Goal: Task Accomplishment & Management: Manage account settings

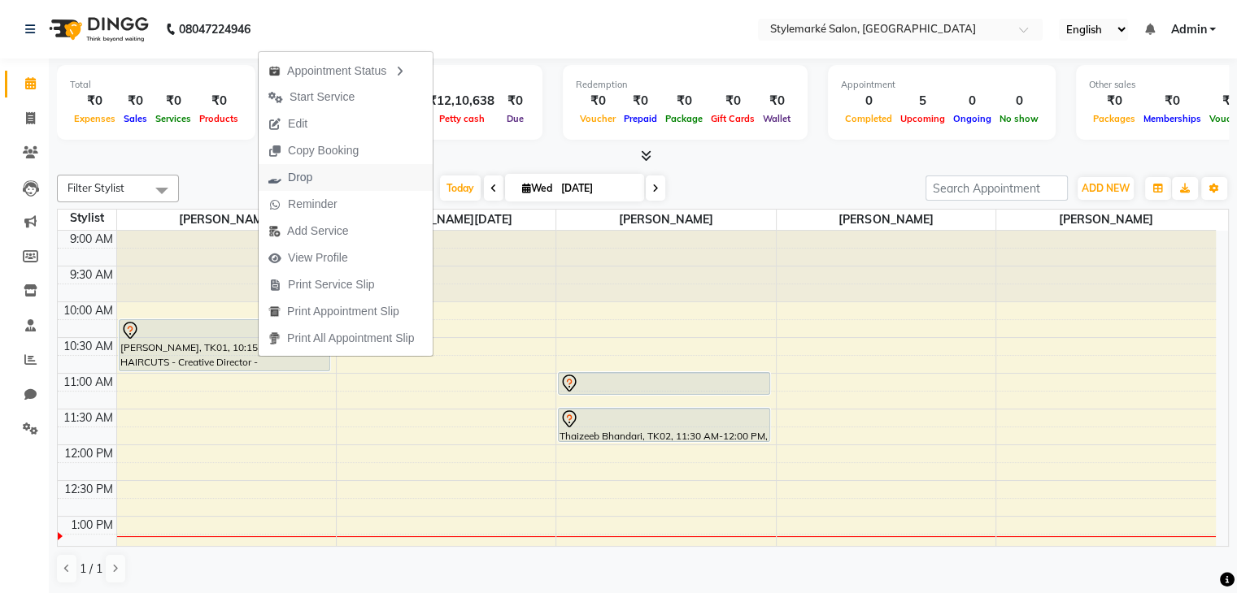
click at [302, 182] on span "Drop" at bounding box center [300, 177] width 24 height 17
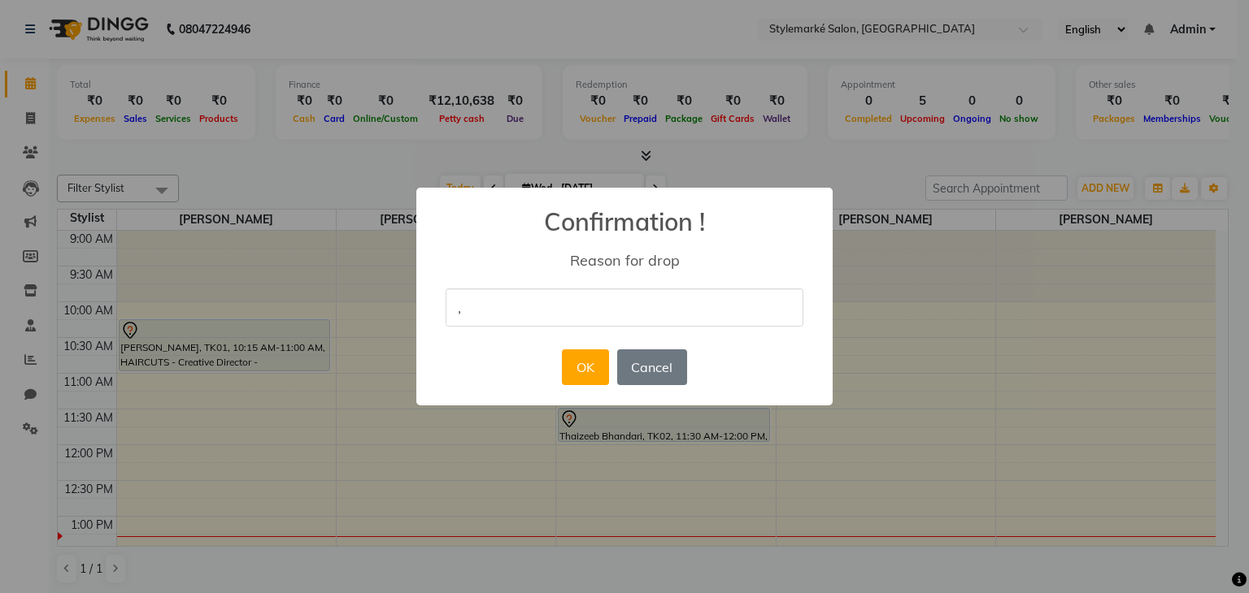
type input ","
drag, startPoint x: 750, startPoint y: 346, endPoint x: 663, endPoint y: 324, distance: 89.5
click at [750, 346] on div "× Confirmation ! Reason for drop , OK No Cancel" at bounding box center [624, 297] width 416 height 219
click at [586, 362] on button "OK" at bounding box center [585, 368] width 46 height 36
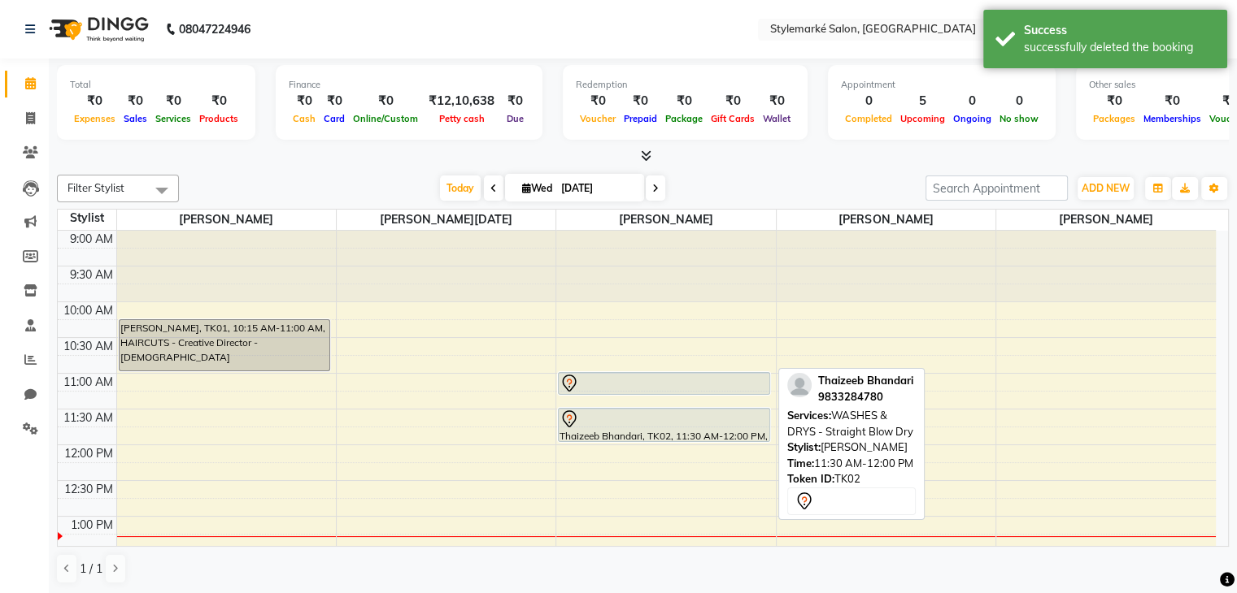
click at [640, 431] on div "Thaizeeb Bhandari, TK02, 11:30 AM-12:00 PM, WASHES & DRYS - Straight Blow Dry" at bounding box center [664, 425] width 211 height 33
select select "7"
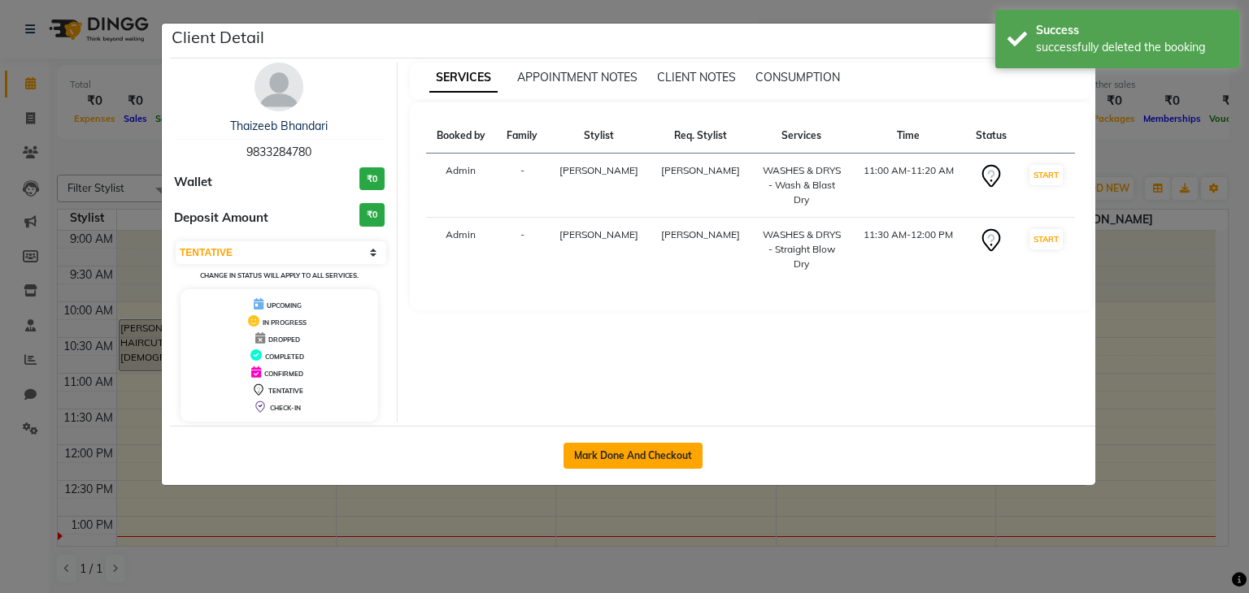
click at [634, 450] on button "Mark Done And Checkout" at bounding box center [632, 456] width 139 height 26
select select "service"
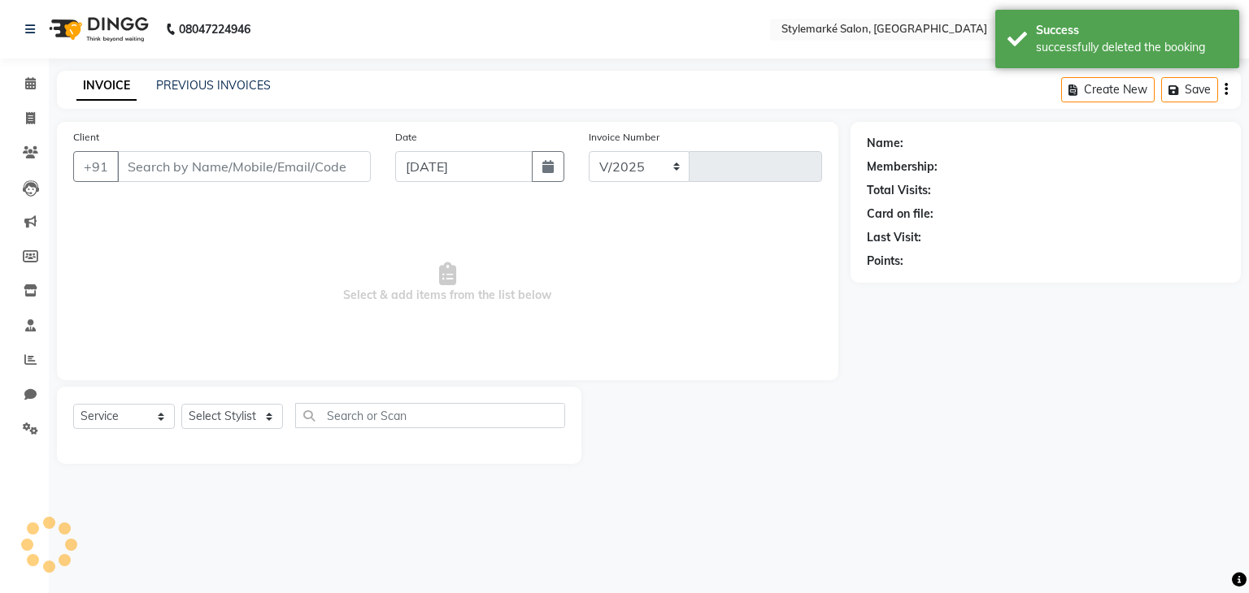
select select "7909"
type input "0927"
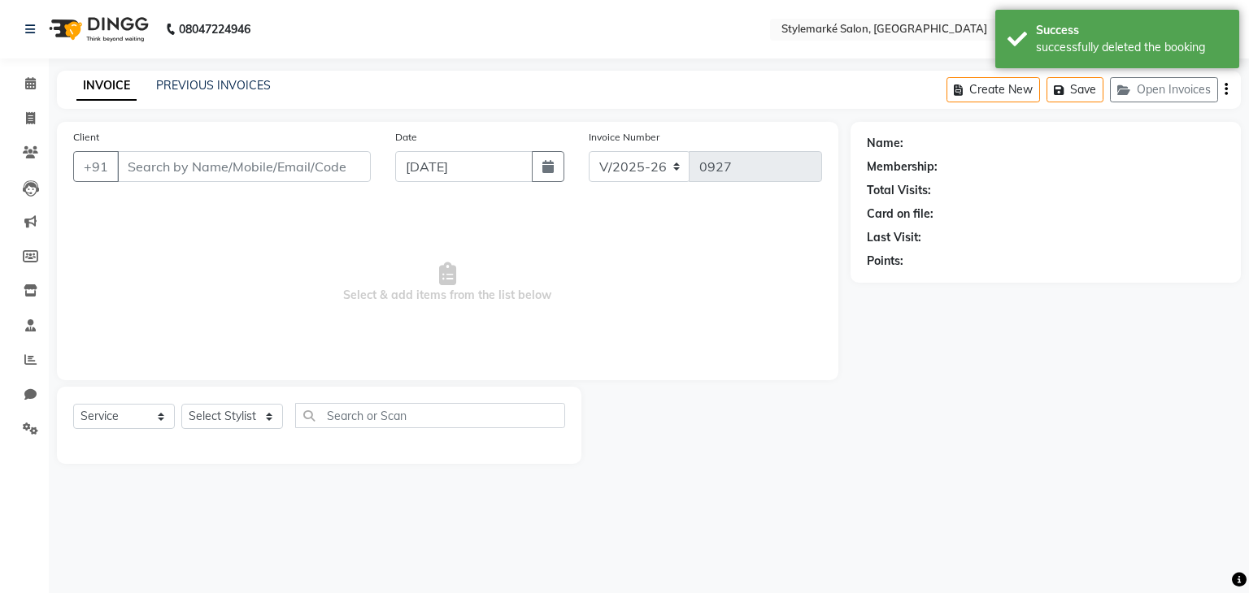
type input "9833284780"
select select "71241"
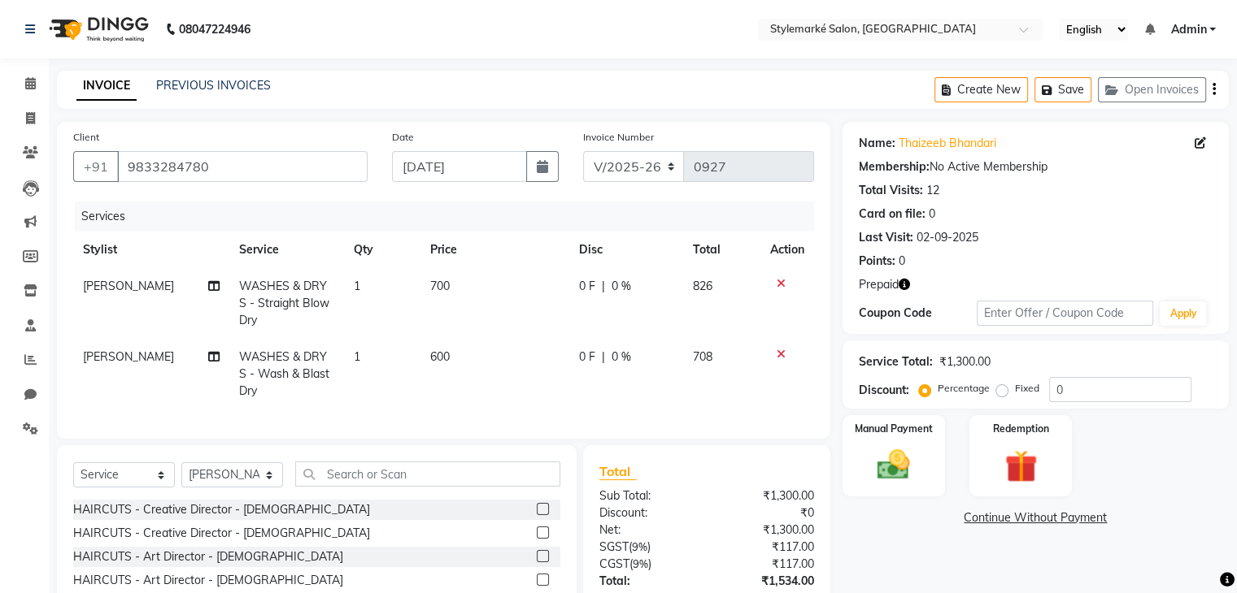
click at [455, 290] on td "700" at bounding box center [494, 303] width 149 height 71
select select "71241"
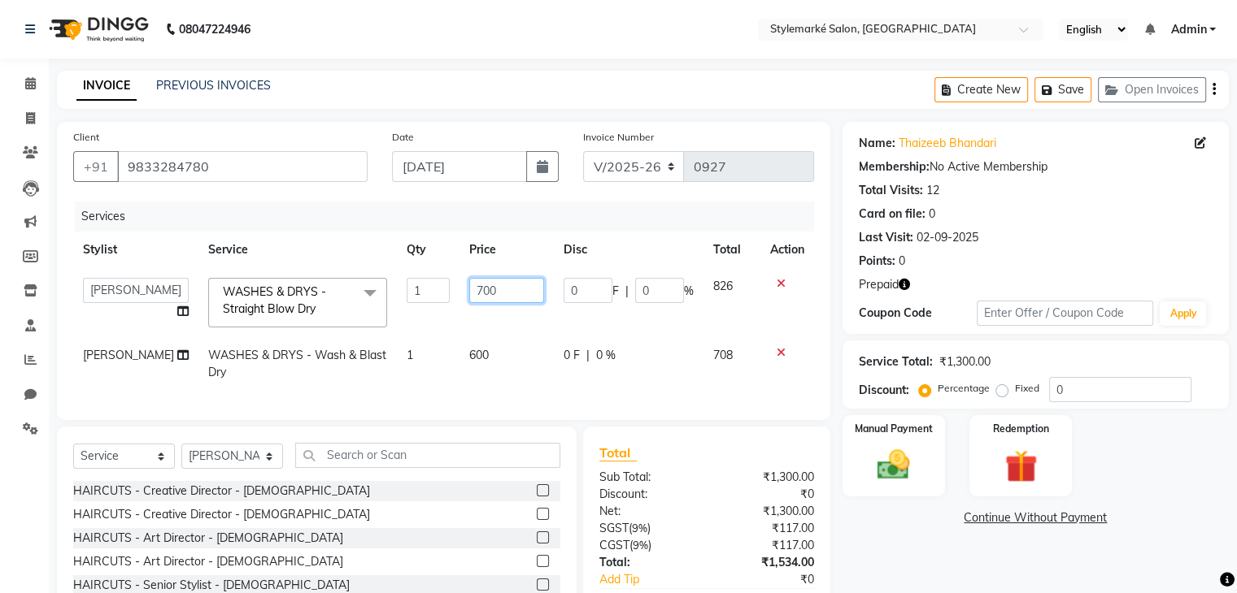
click at [486, 296] on input "700" at bounding box center [506, 290] width 75 height 25
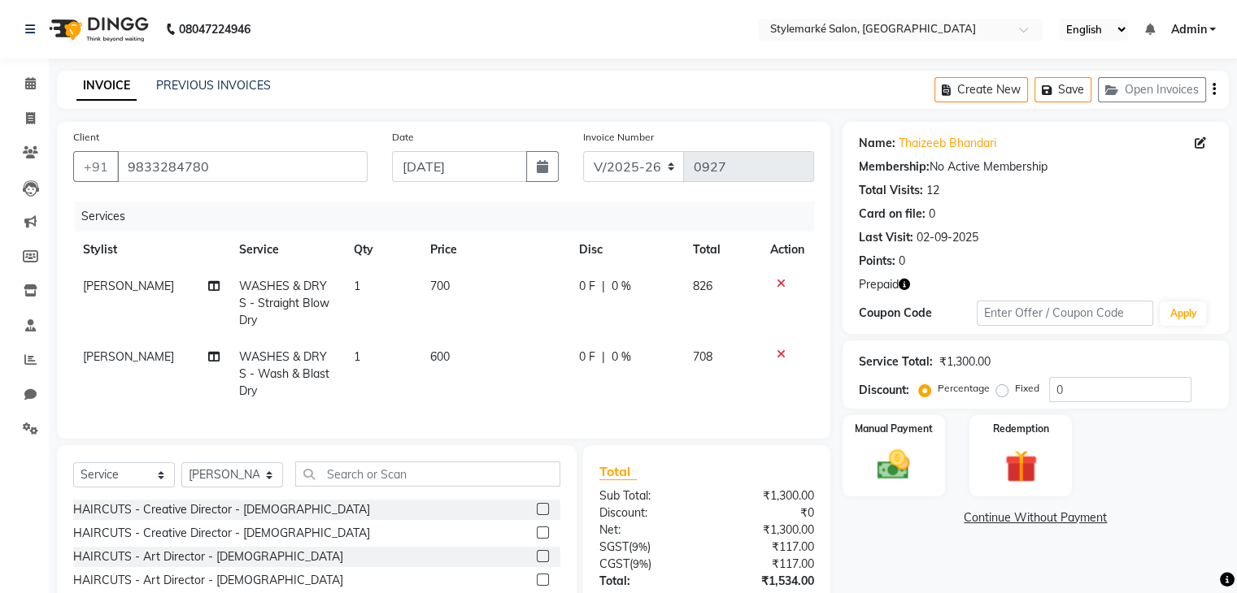
click at [326, 302] on span "WASHES & DRYS - Straight Blow Dry" at bounding box center [284, 303] width 90 height 49
select select "71241"
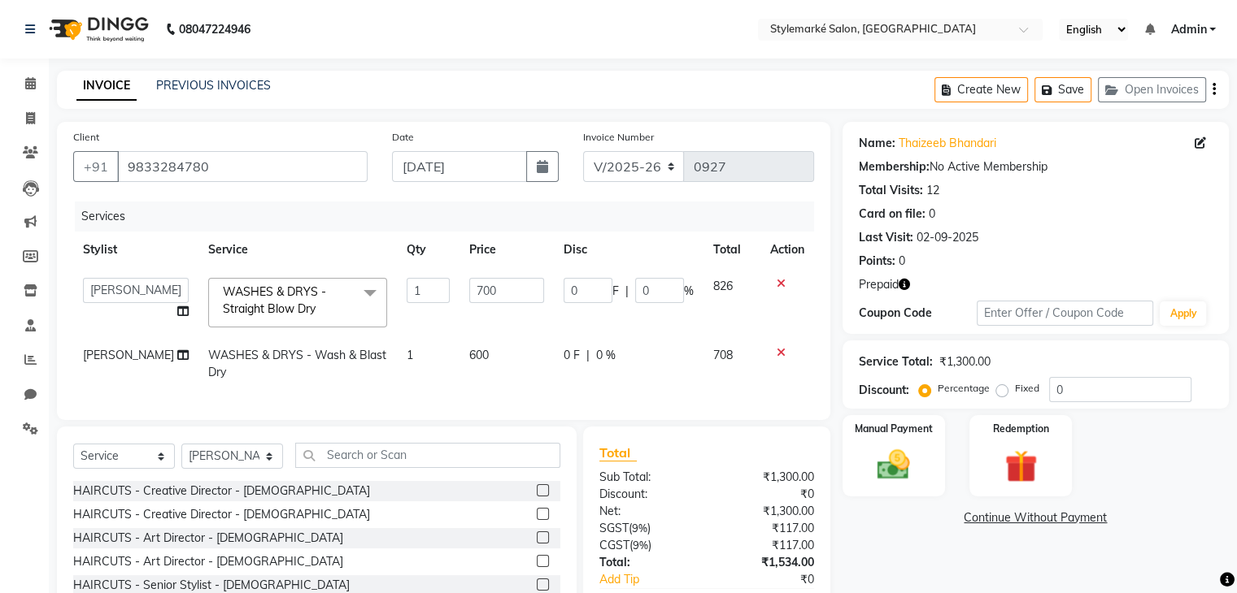
click at [326, 302] on span "WASHES & DRYS - Straight Blow Dry x" at bounding box center [290, 301] width 143 height 35
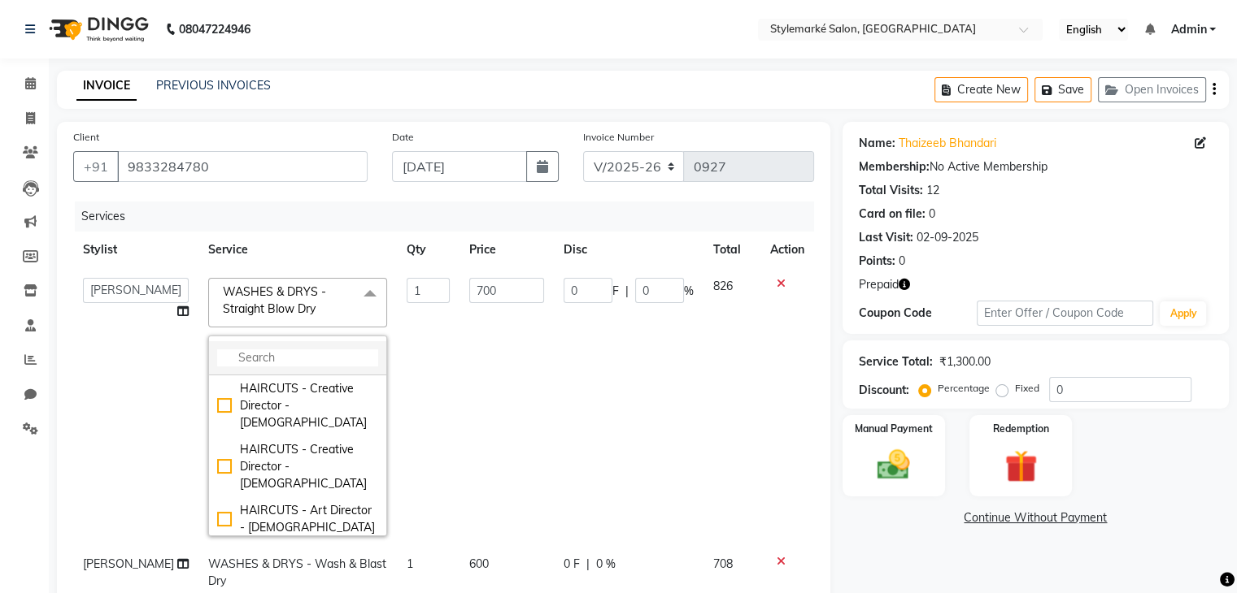
click at [293, 350] on input "multiselect-search" at bounding box center [297, 358] width 161 height 17
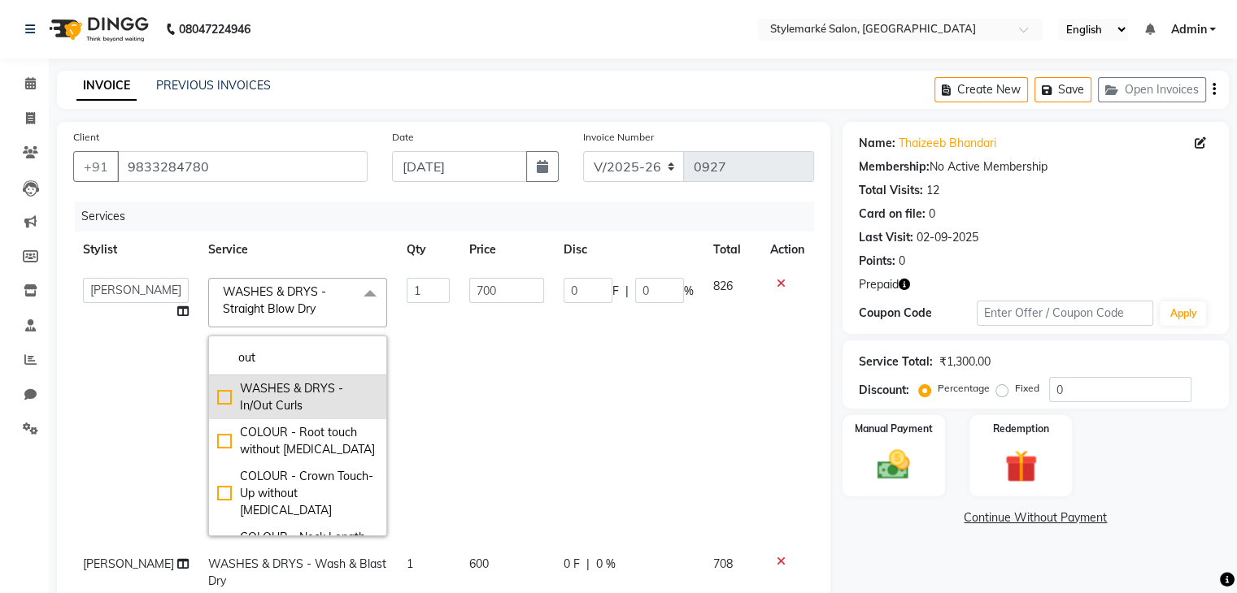
type input "out"
click at [217, 399] on div "WASHES & DRYS - In/Out Curls" at bounding box center [297, 397] width 161 height 34
checkbox input "true"
type input "900"
click at [716, 327] on td "1062" at bounding box center [731, 407] width 57 height 278
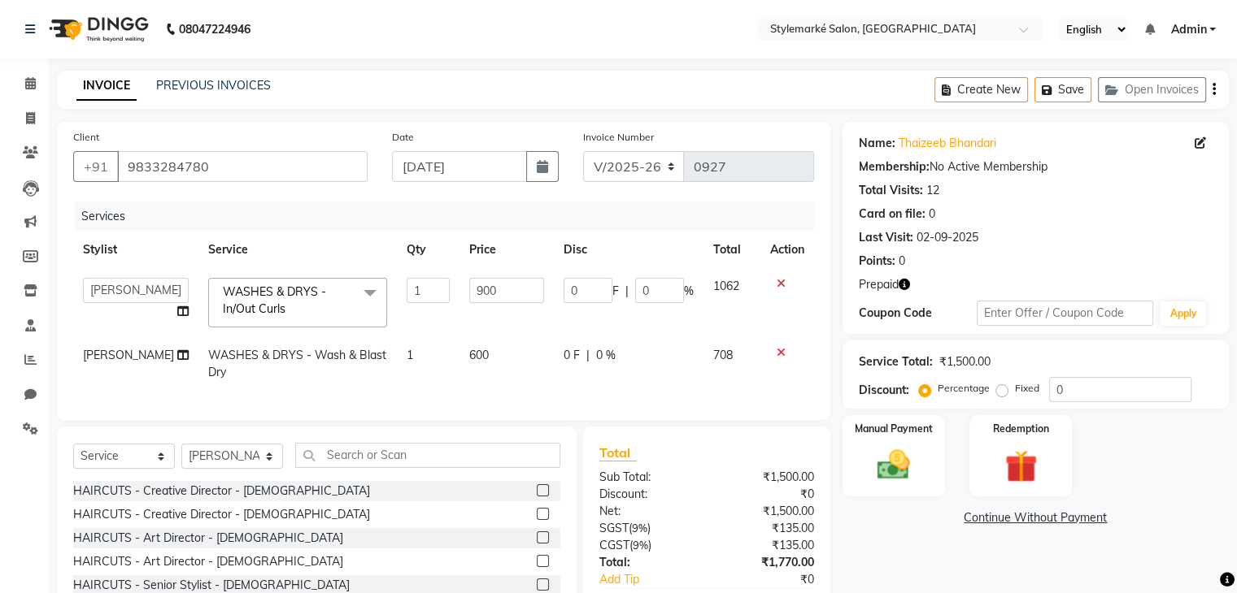
click at [1213, 90] on icon "button" at bounding box center [1213, 89] width 3 height 1
click at [1212, 90] on icon "button" at bounding box center [1213, 89] width 3 height 1
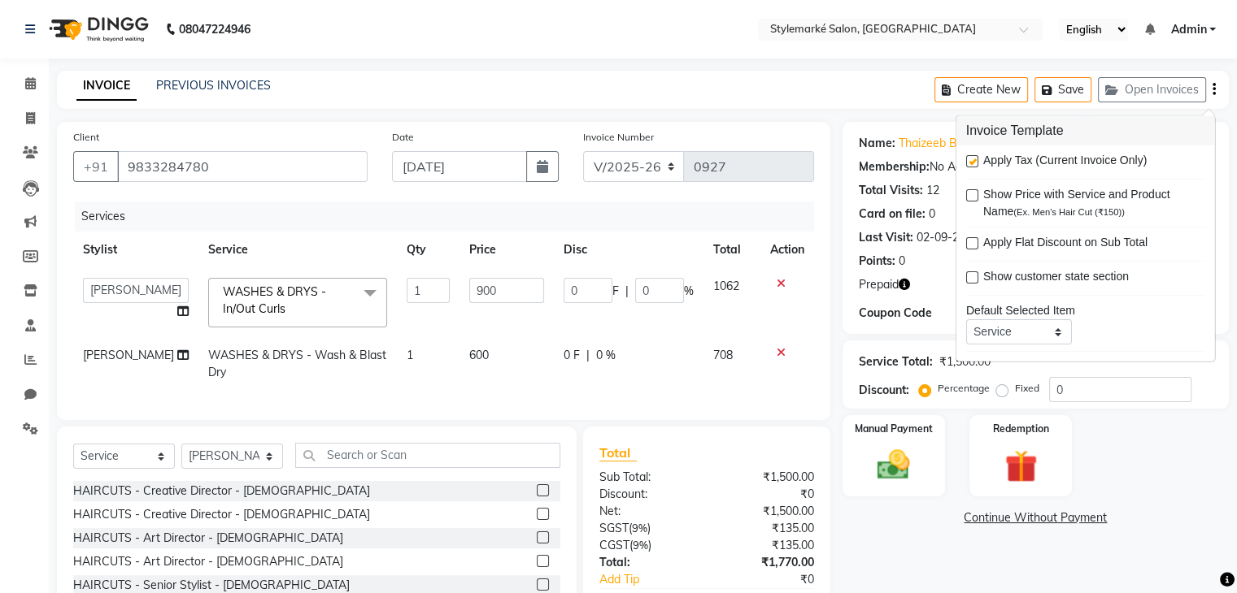
click at [976, 164] on label at bounding box center [972, 161] width 12 height 12
click at [976, 164] on input "checkbox" at bounding box center [971, 162] width 11 height 11
checkbox input "false"
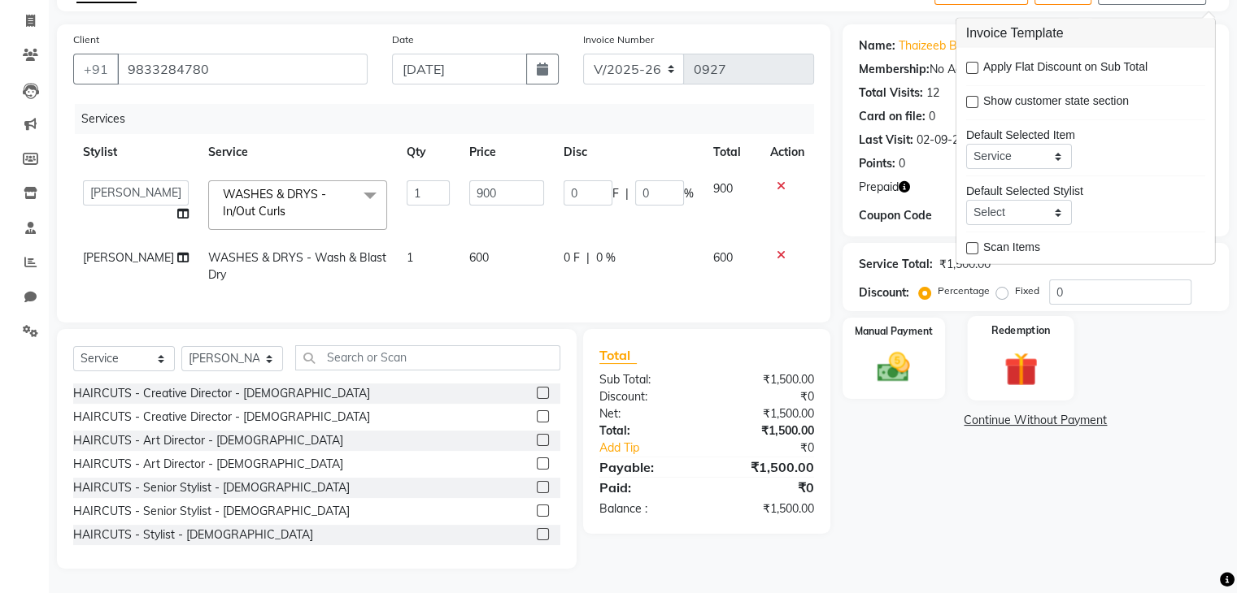
scroll to position [111, 0]
click at [915, 351] on img at bounding box center [893, 368] width 54 height 39
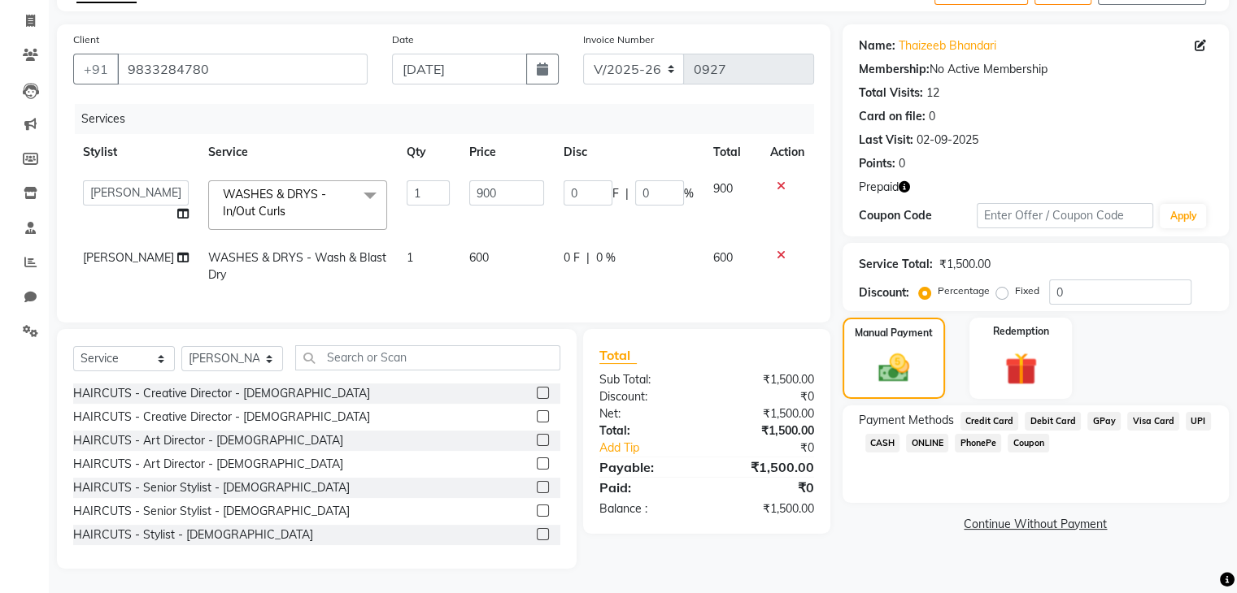
click at [1093, 412] on span "GPay" at bounding box center [1103, 421] width 33 height 19
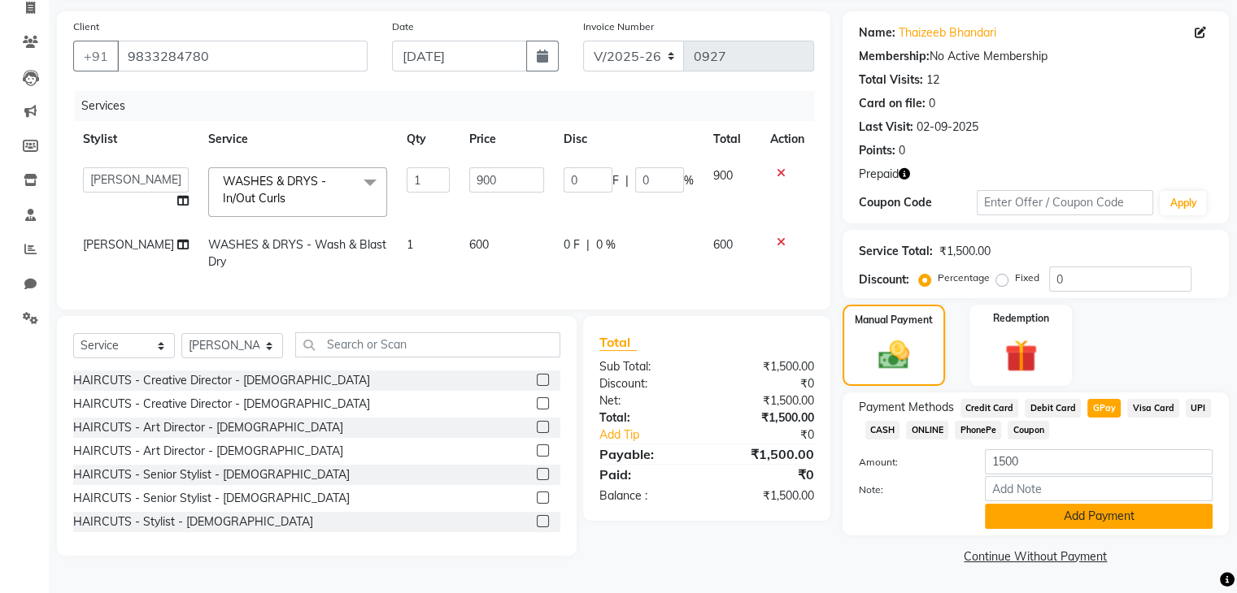
click at [1101, 526] on button "Add Payment" at bounding box center [1099, 516] width 228 height 25
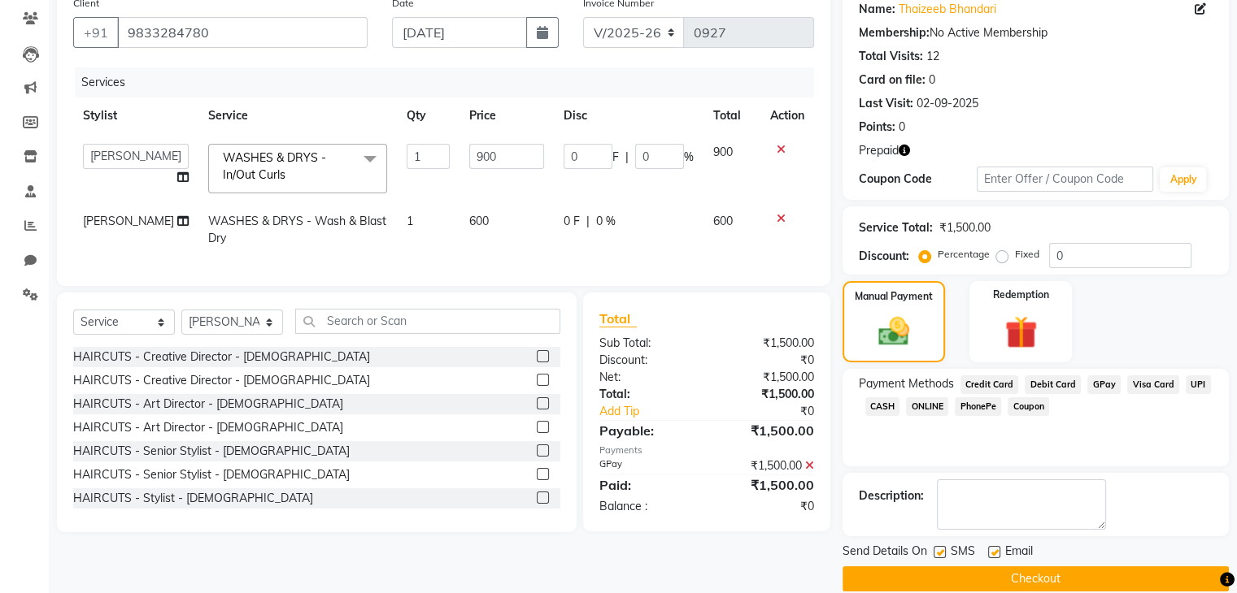
scroll to position [156, 0]
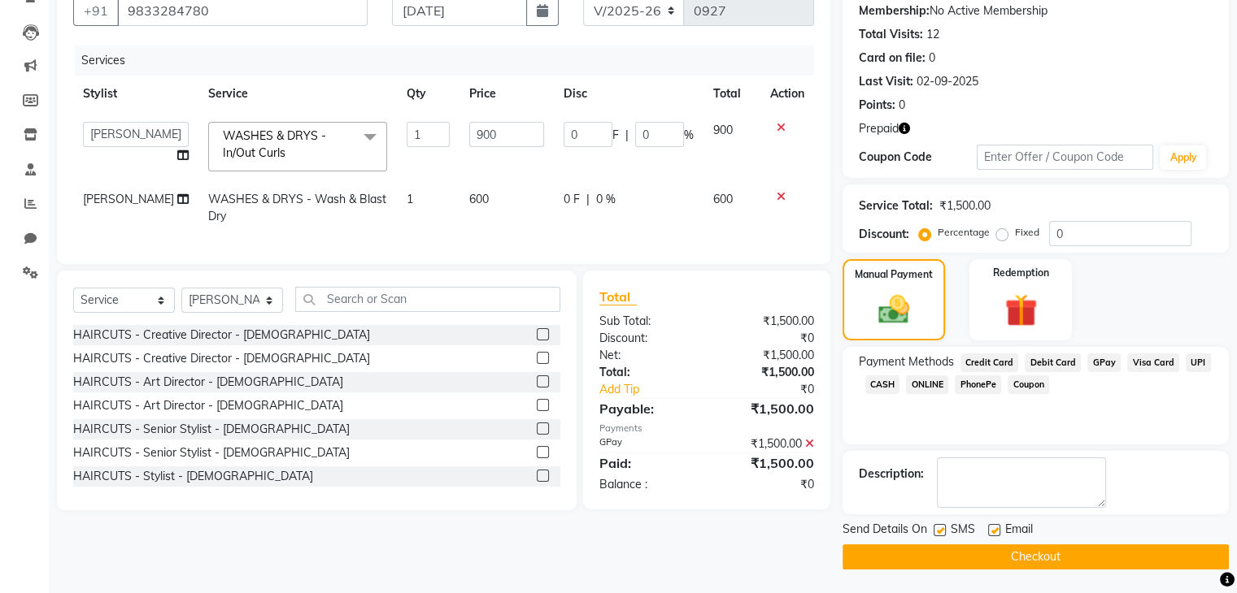
click at [1022, 560] on button "Checkout" at bounding box center [1035, 557] width 386 height 25
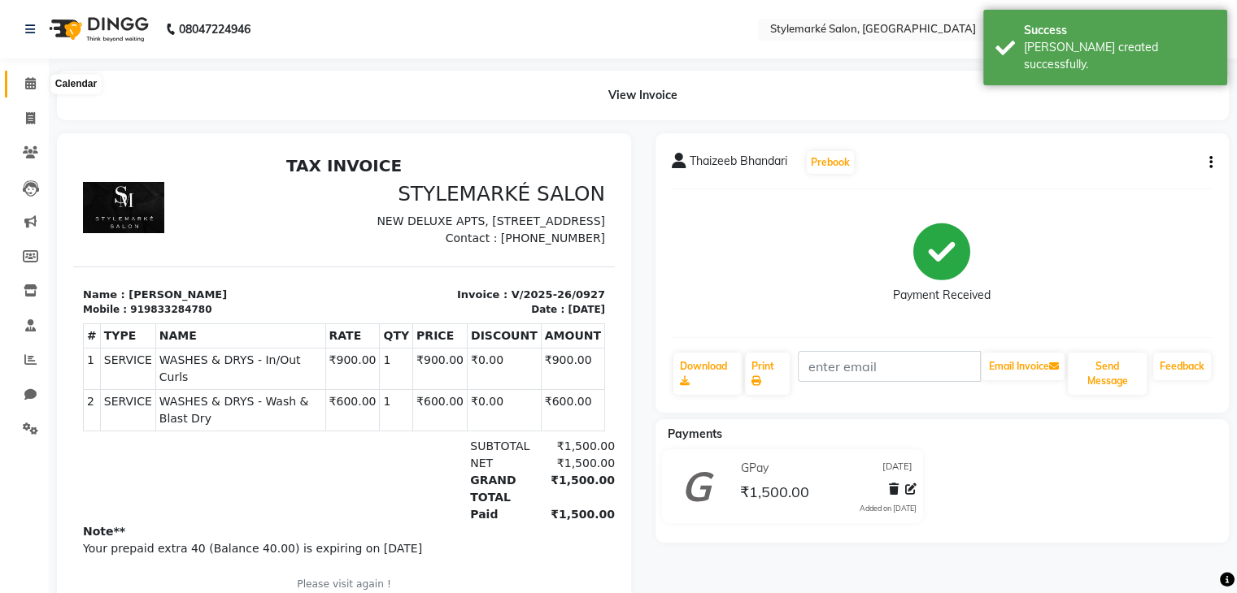
click at [29, 87] on icon at bounding box center [30, 83] width 11 height 12
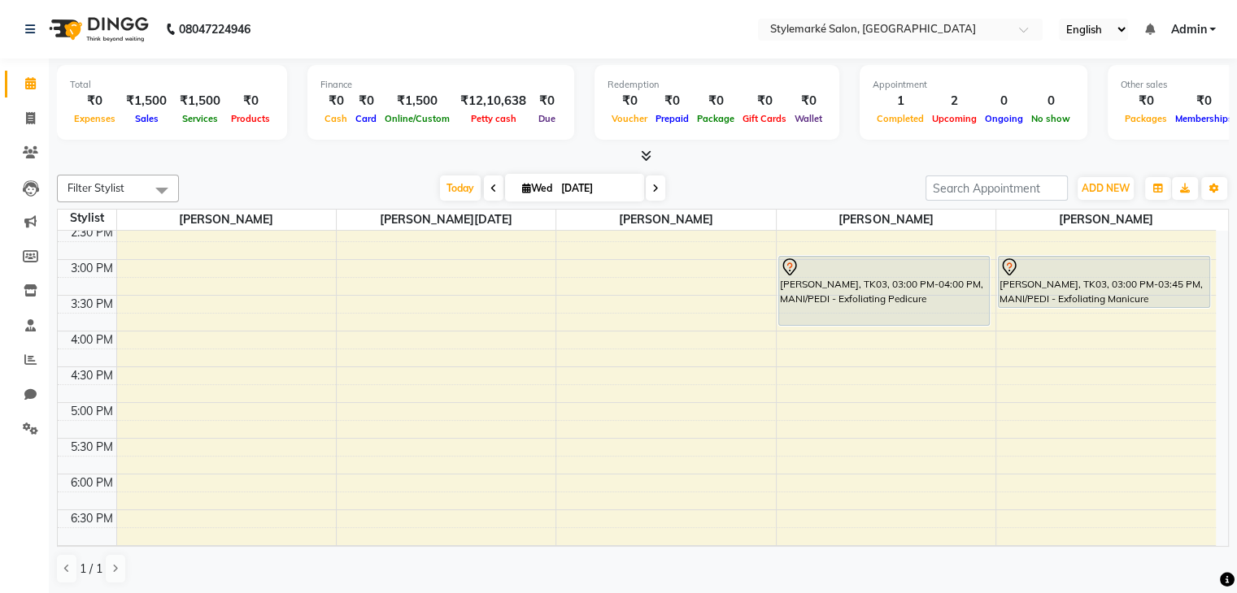
scroll to position [371, 0]
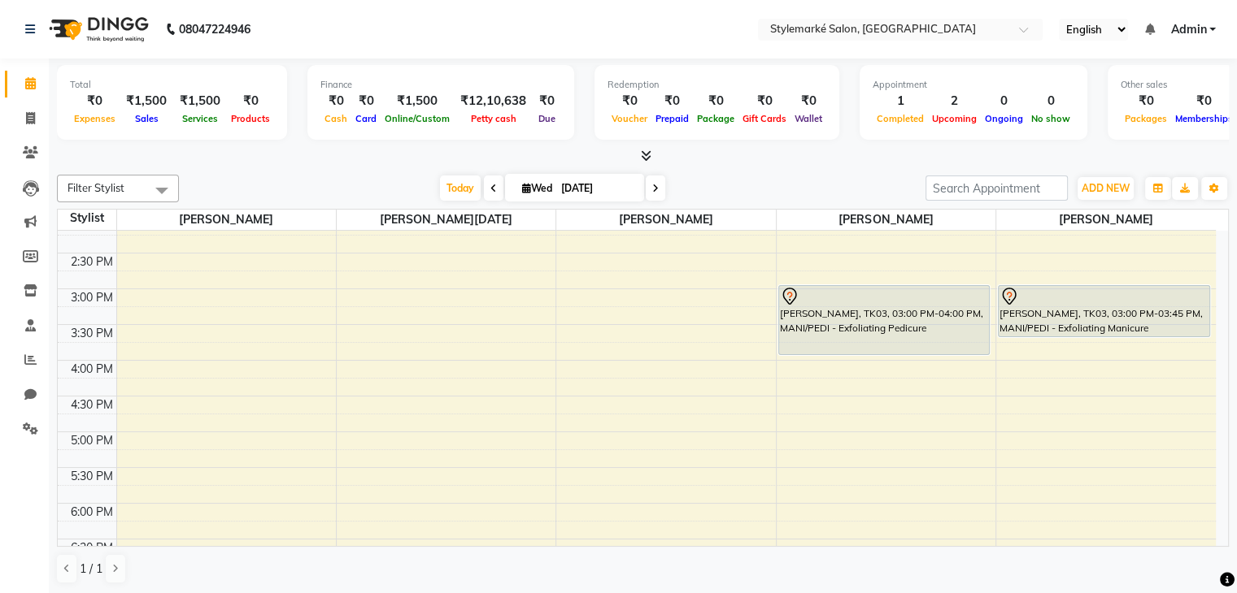
click at [1006, 363] on div "9:00 AM 9:30 AM 10:00 AM 10:30 AM 11:00 AM 11:30 AM 12:00 PM 12:30 PM 1:00 PM 1…" at bounding box center [637, 289] width 1158 height 858
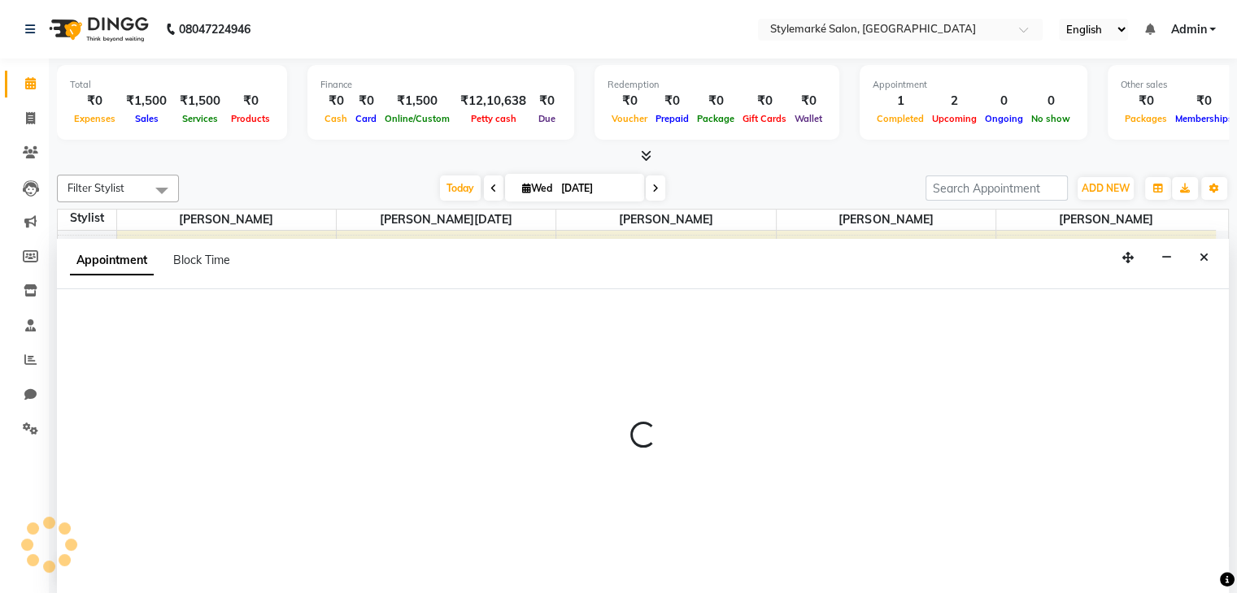
scroll to position [1, 0]
select select "71244"
select select "960"
select select "tentative"
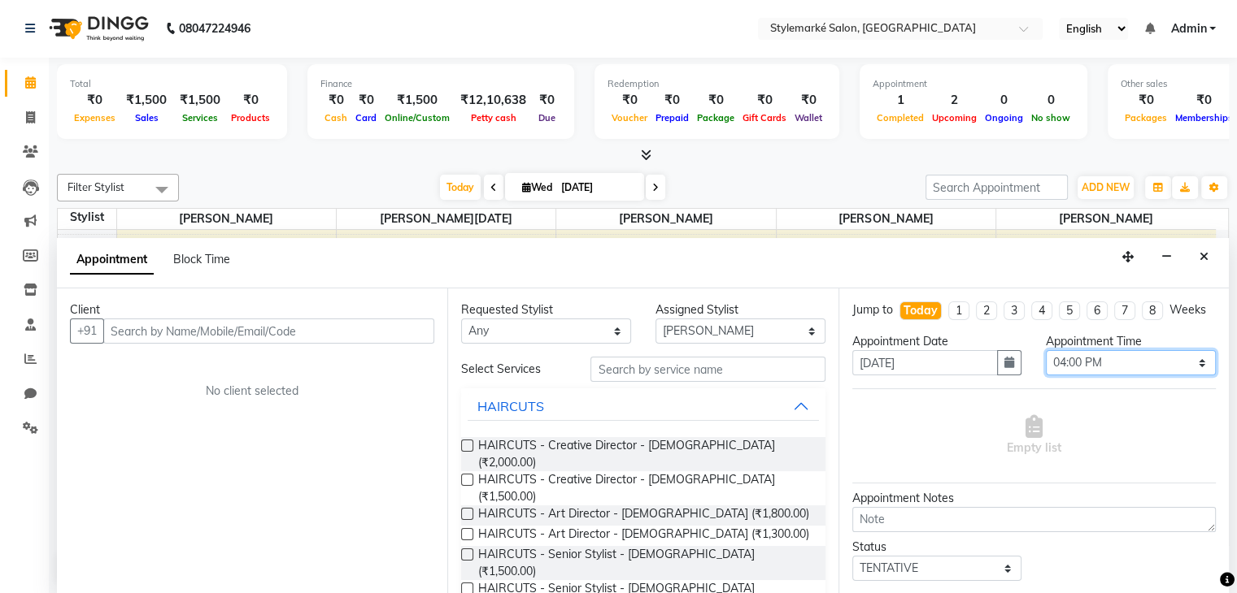
click at [1118, 376] on select "Select 10:00 AM 10:15 AM 10:30 AM 10:45 AM 11:00 AM 11:15 AM 11:30 AM 11:45 AM …" at bounding box center [1131, 362] width 170 height 25
select select "930"
click at [1046, 364] on select "Select 10:00 AM 10:15 AM 10:30 AM 10:45 AM 11:00 AM 11:15 AM 11:30 AM 11:45 AM …" at bounding box center [1131, 362] width 170 height 25
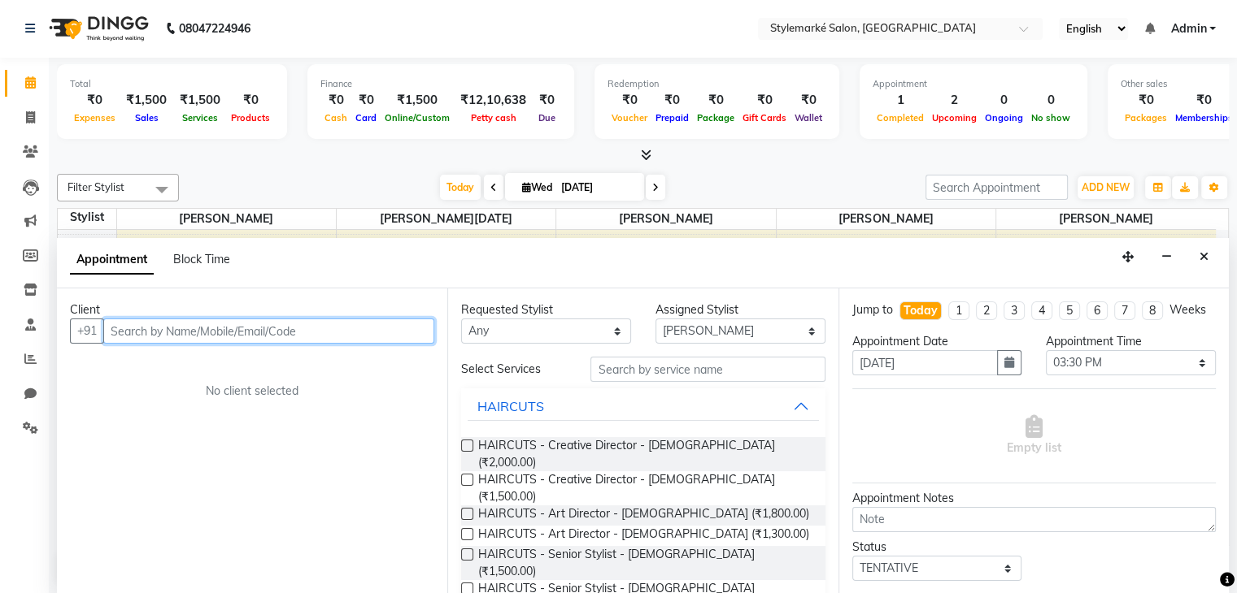
click at [203, 325] on input "text" at bounding box center [268, 331] width 331 height 25
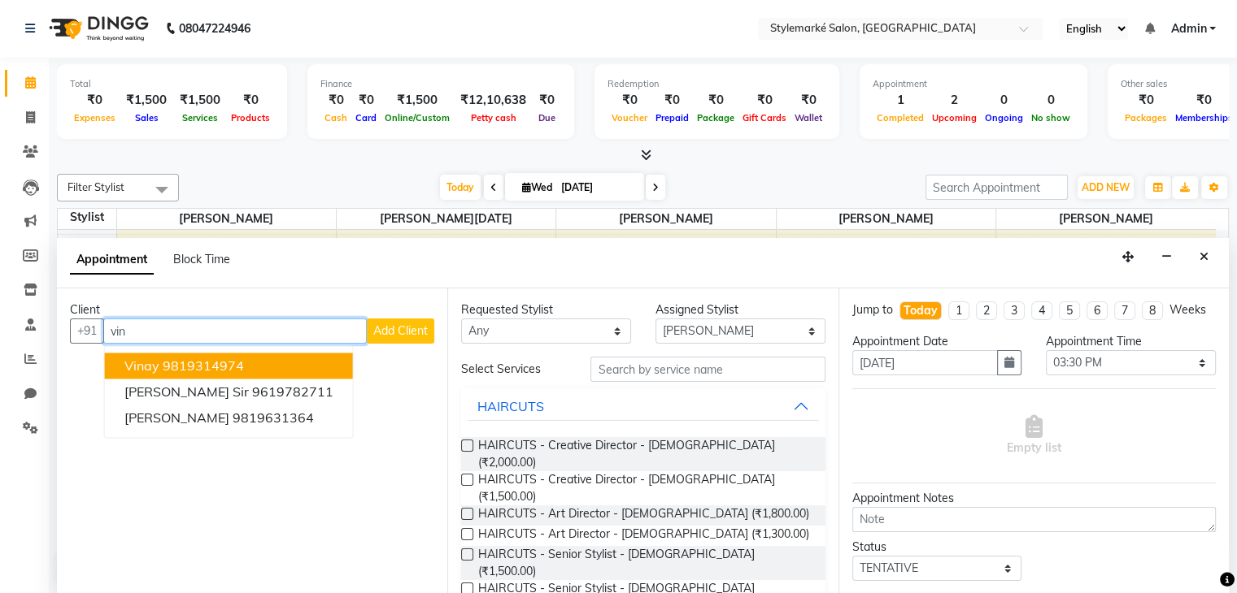
click at [273, 363] on button "Vinay 9819314974" at bounding box center [229, 367] width 248 height 26
type input "9819314974"
click at [273, 363] on div "Client +91 9819314974 Vinay 9819314974 Vinit Sir 9619782711 Devina Rohan 981963…" at bounding box center [252, 442] width 390 height 306
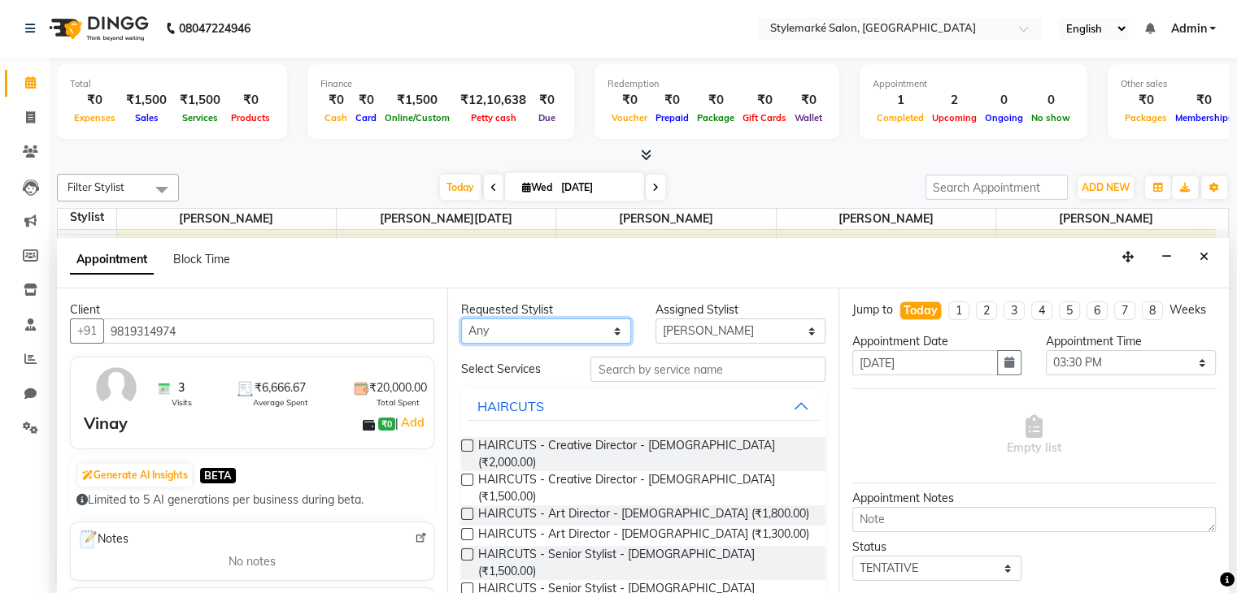
click at [576, 333] on select "Any Ganesh Mariya ⁠Mansi Dhanu ⁠Nisha Patel Salman Salmani Shafique Salmani" at bounding box center [546, 331] width 170 height 25
select select "71244"
click at [461, 319] on select "Any Ganesh Mariya ⁠Mansi Dhanu ⁠Nisha Patel Salman Salmani Shafique Salmani" at bounding box center [546, 331] width 170 height 25
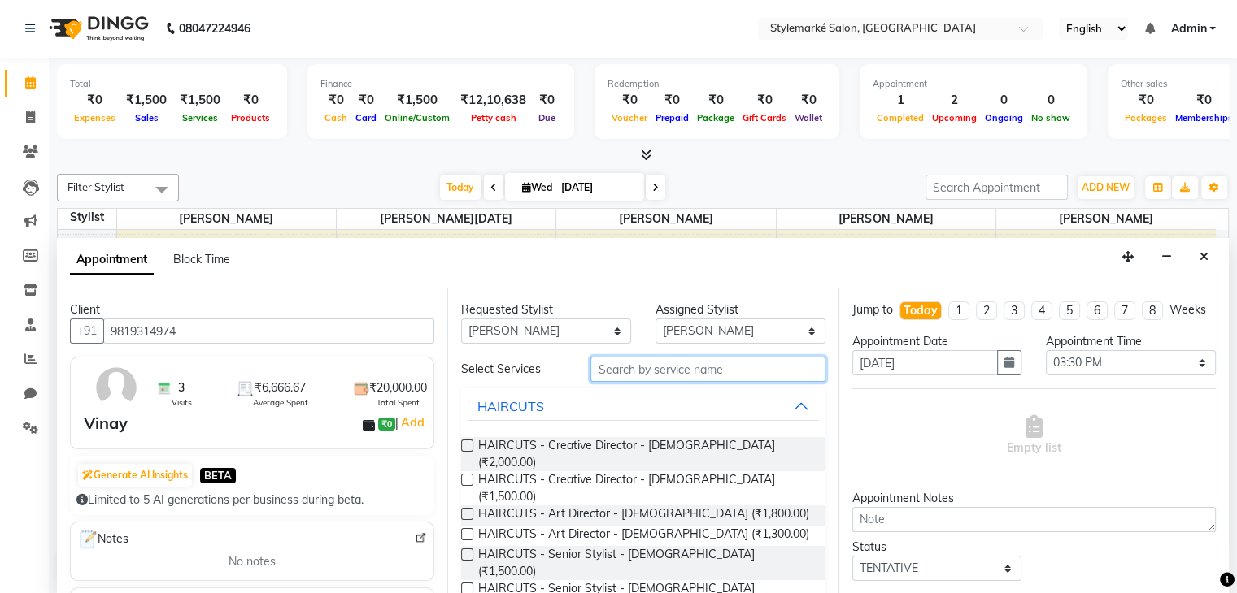
click at [605, 372] on input "text" at bounding box center [707, 369] width 234 height 25
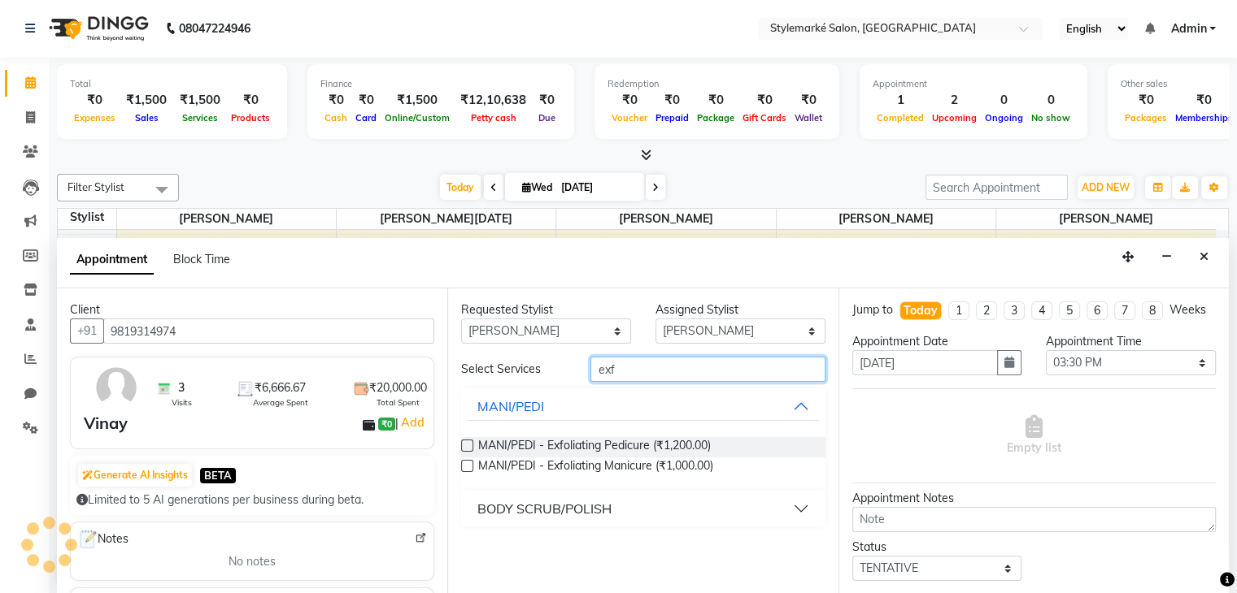
type input "exf"
click at [461, 445] on label at bounding box center [467, 446] width 12 height 12
click at [461, 445] on input "checkbox" at bounding box center [466, 447] width 11 height 11
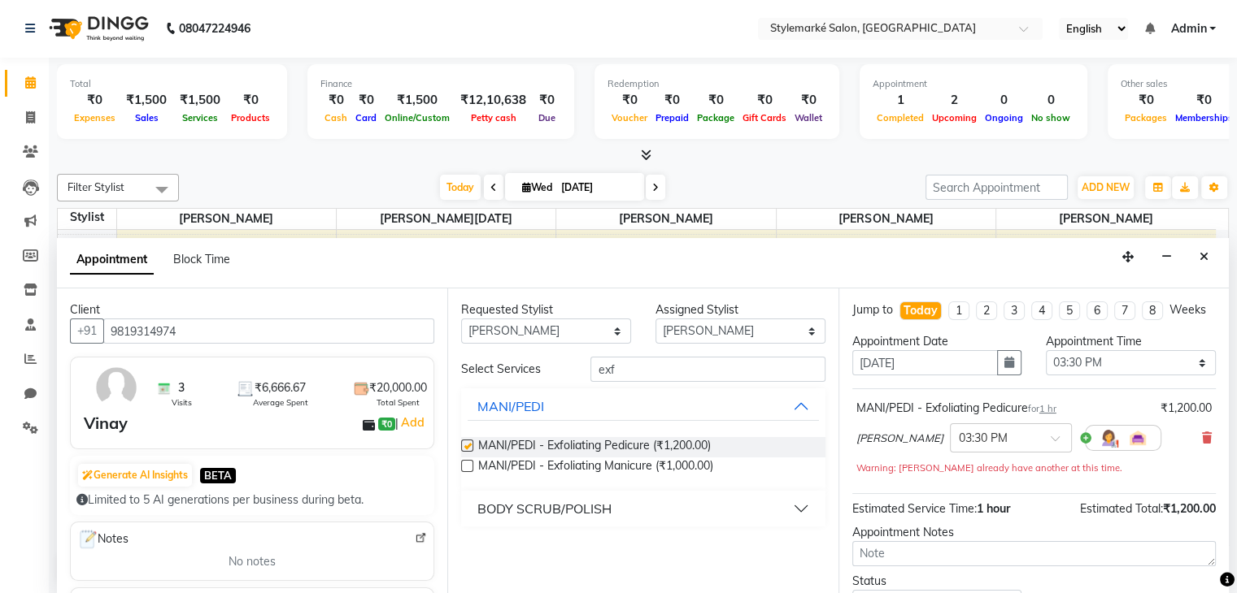
checkbox input "false"
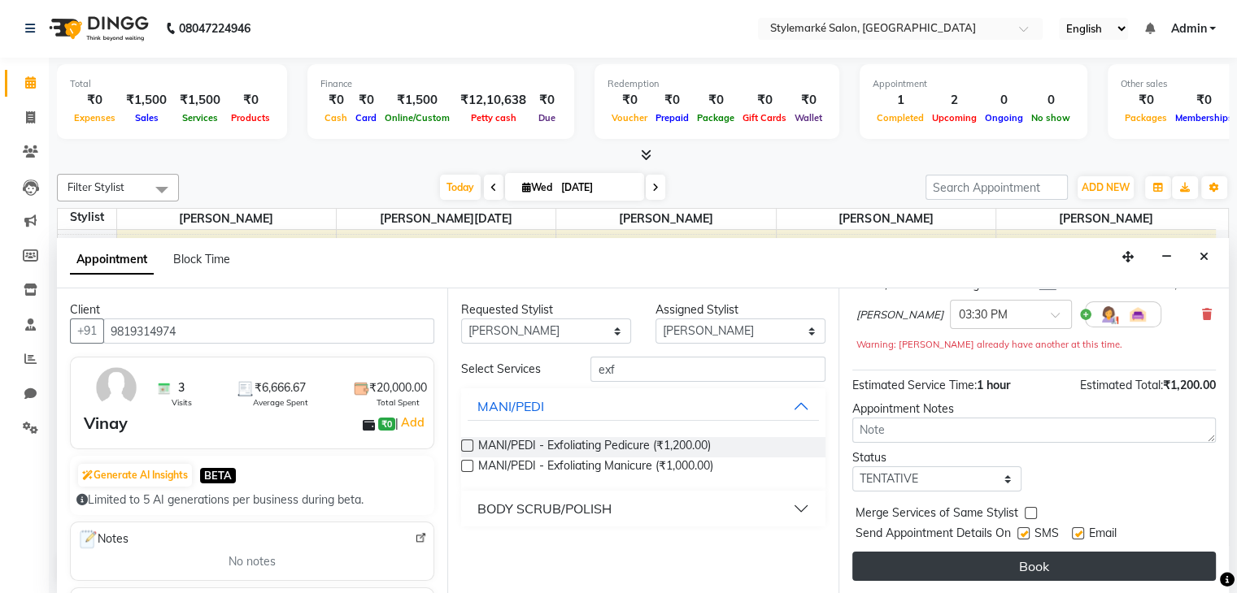
click at [1026, 570] on button "Book" at bounding box center [1033, 566] width 363 height 29
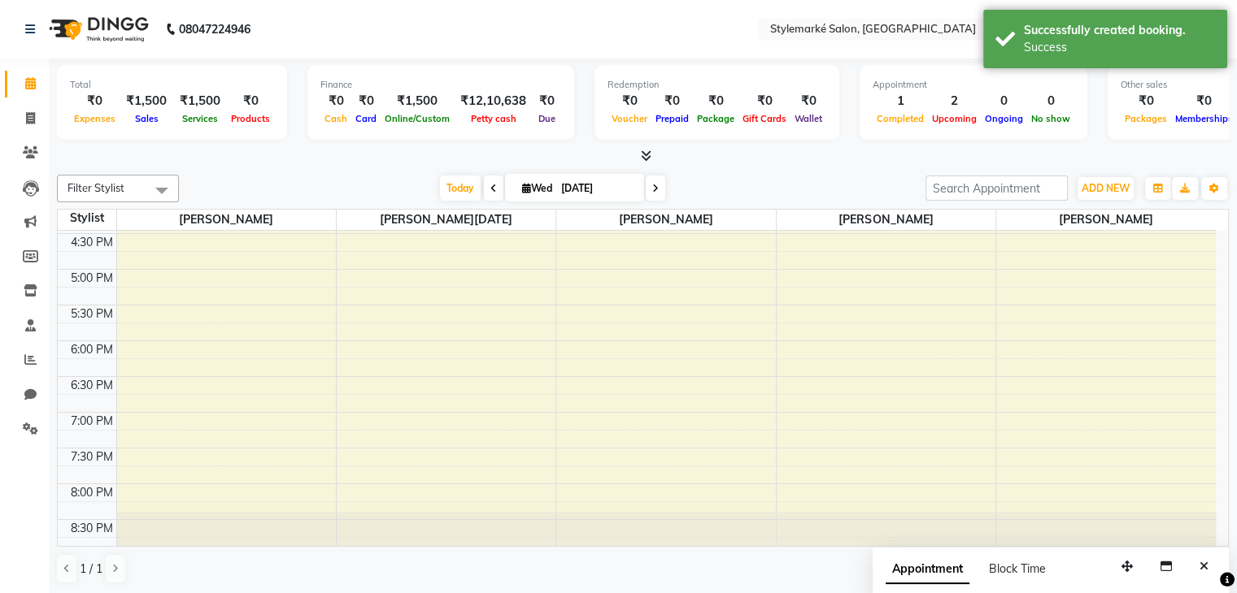
scroll to position [1, 0]
click at [152, 411] on div "9:00 AM 9:30 AM 10:00 AM 10:30 AM 11:00 AM 11:30 AM 12:00 PM 12:30 PM 1:00 PM 1…" at bounding box center [637, 126] width 1158 height 858
select select "71239"
select select "tentative"
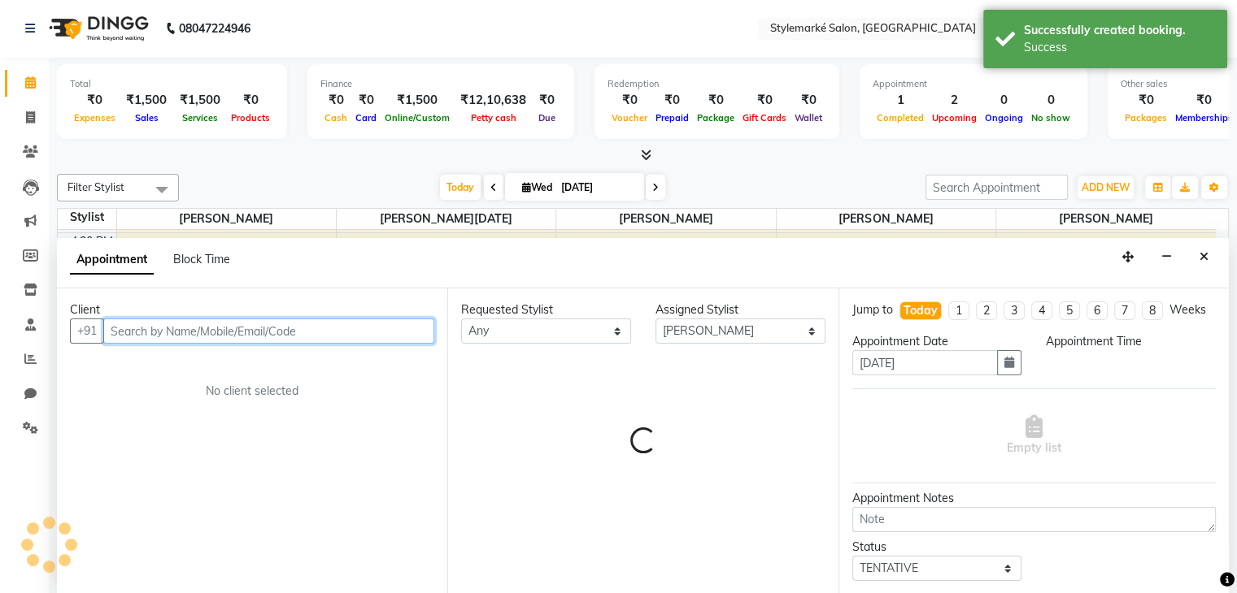
select select "1140"
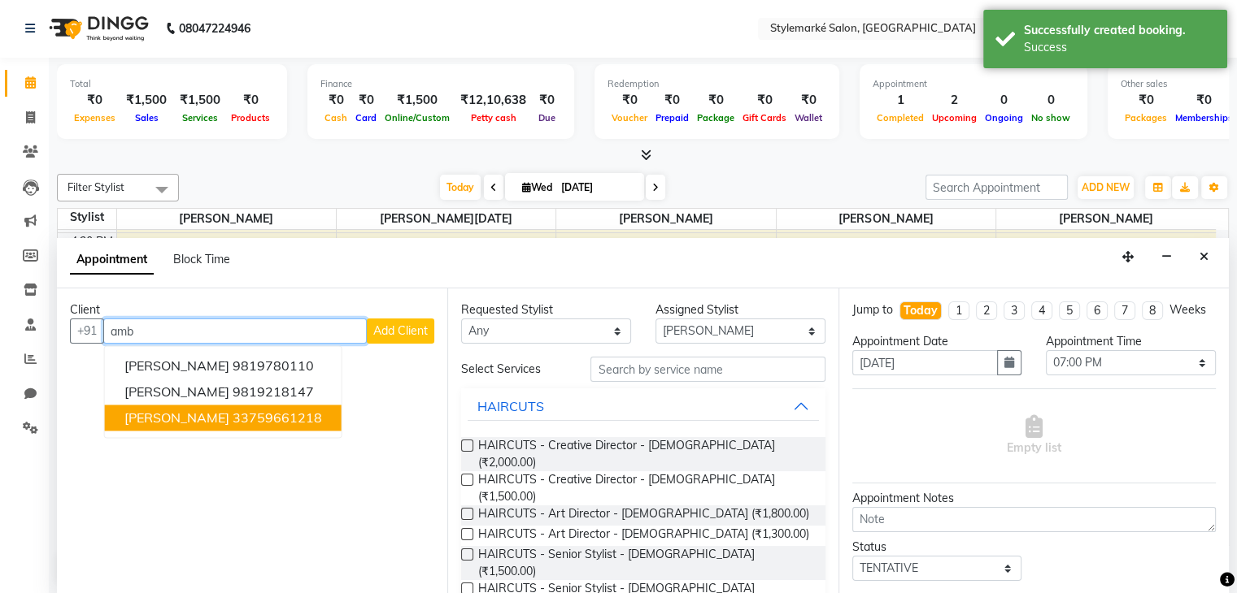
click at [158, 422] on span "Ambika Kale" at bounding box center [176, 419] width 105 height 16
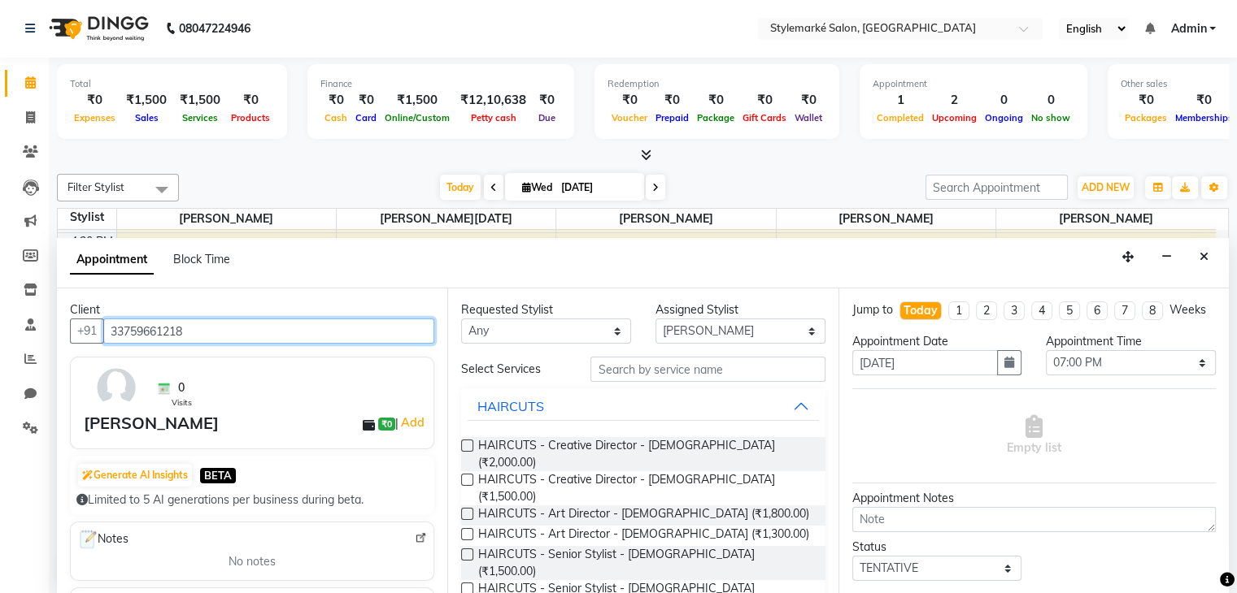
type input "33759661218"
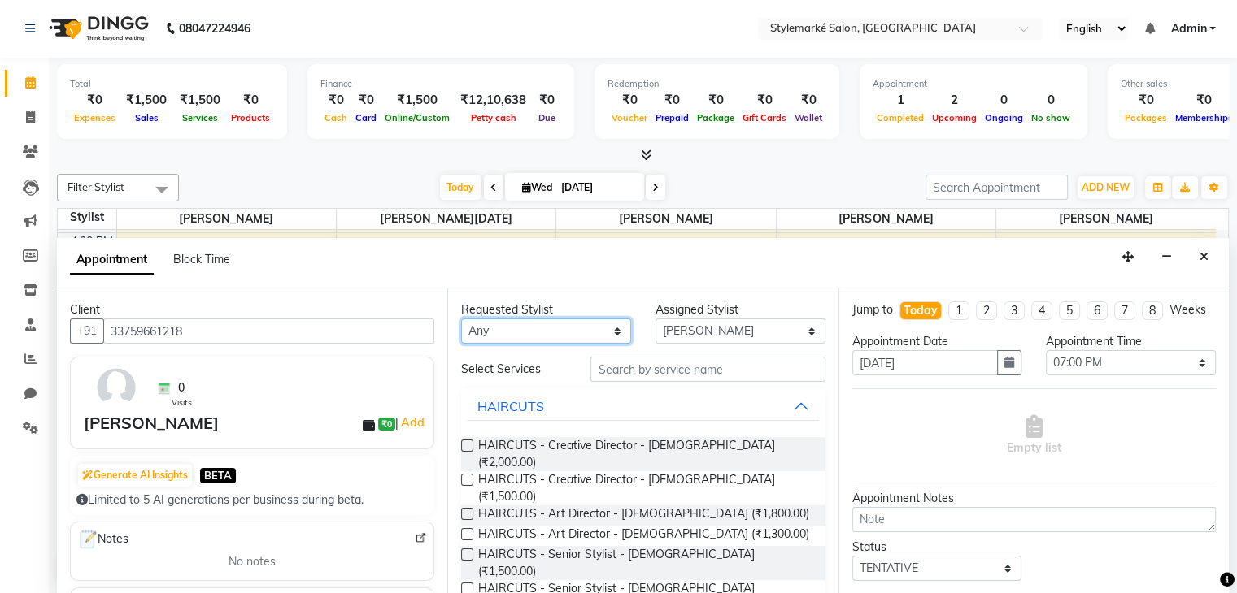
click at [614, 324] on select "Any Ganesh Mariya ⁠Mansi Dhanu ⁠Nisha Patel Salman Salmani Shafique Salmani" at bounding box center [546, 331] width 170 height 25
select select "71239"
click at [461, 319] on select "Any Ganesh Mariya ⁠Mansi Dhanu ⁠Nisha Patel Salman Salmani Shafique Salmani" at bounding box center [546, 331] width 170 height 25
click at [465, 508] on label at bounding box center [467, 514] width 12 height 12
click at [465, 511] on input "checkbox" at bounding box center [466, 516] width 11 height 11
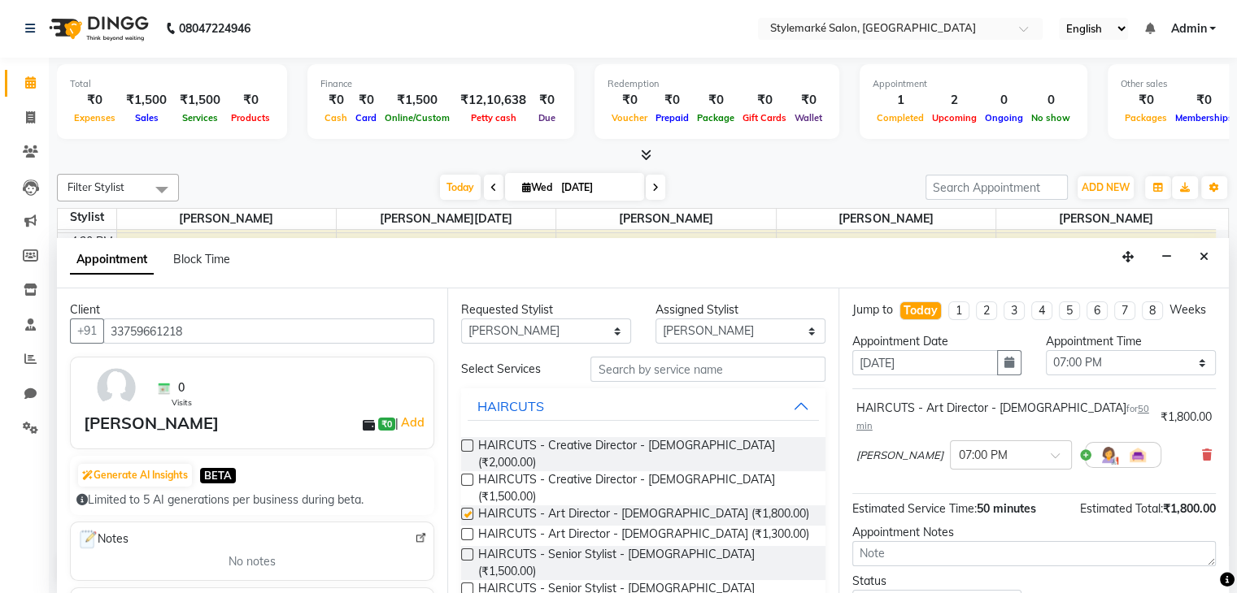
checkbox input "false"
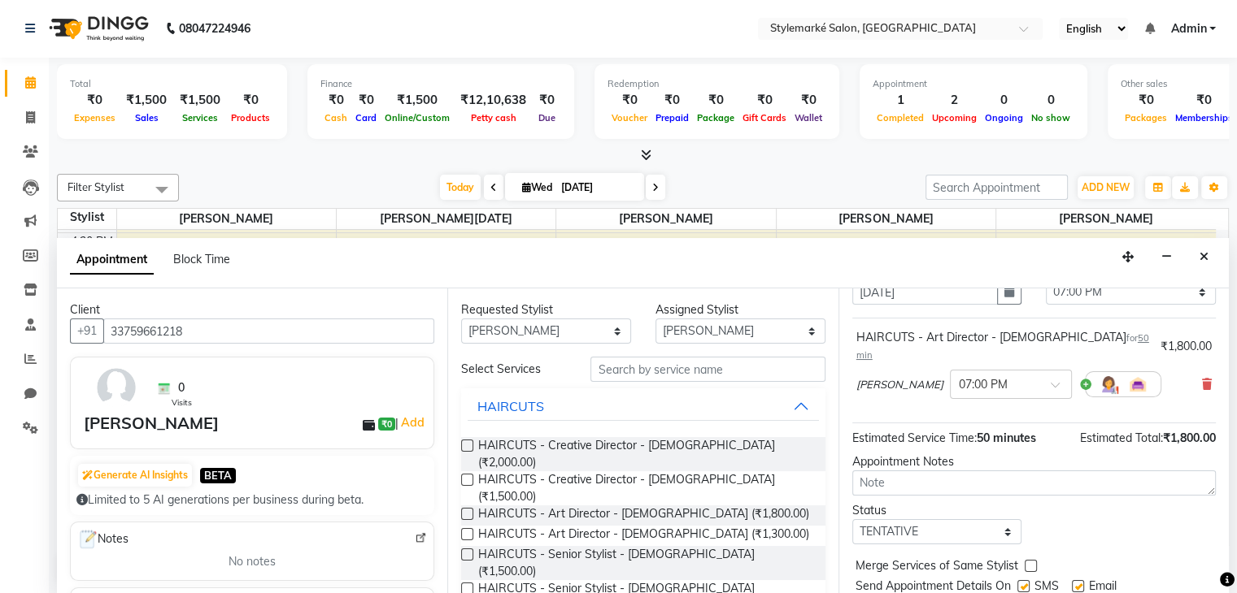
scroll to position [121, 0]
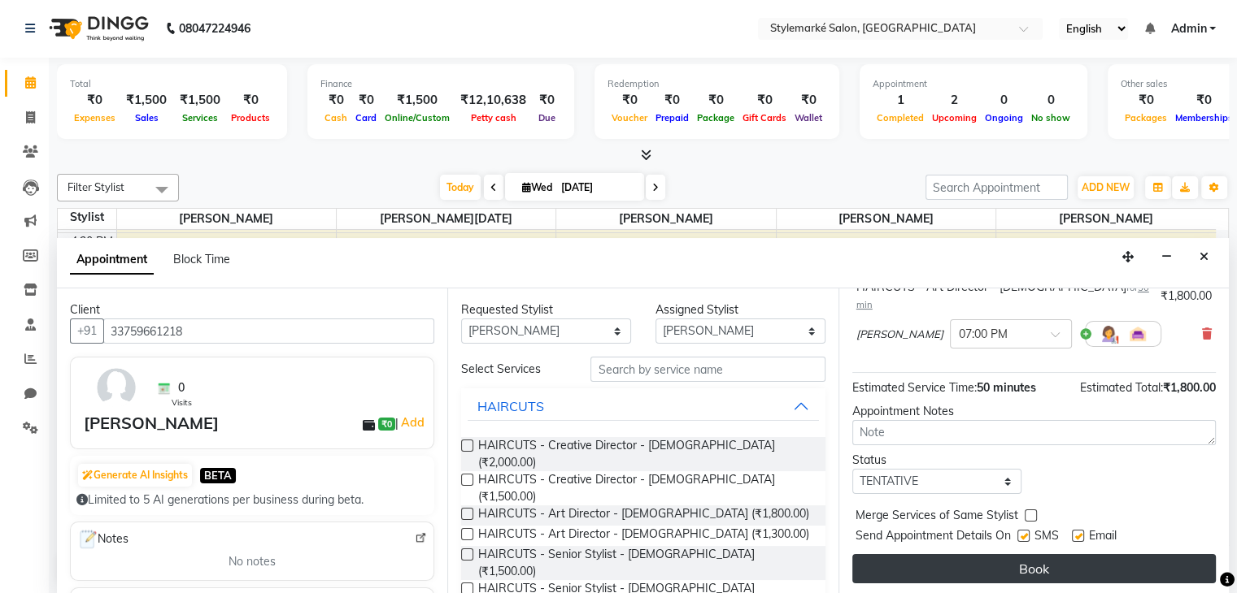
click at [1057, 557] on button "Book" at bounding box center [1033, 568] width 363 height 29
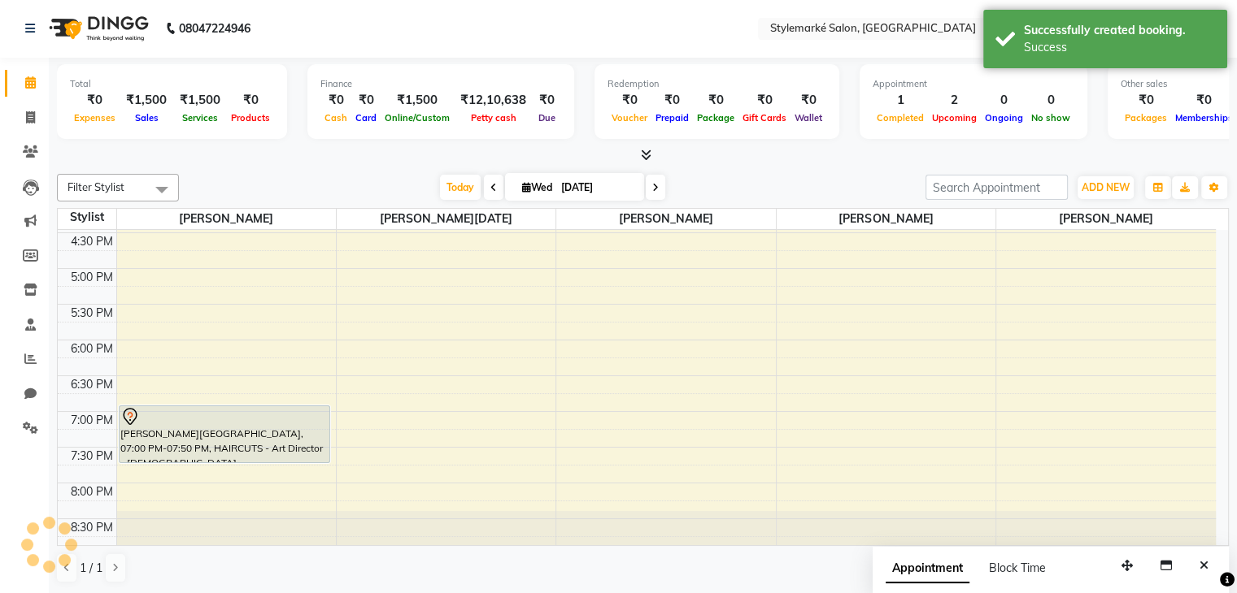
scroll to position [0, 0]
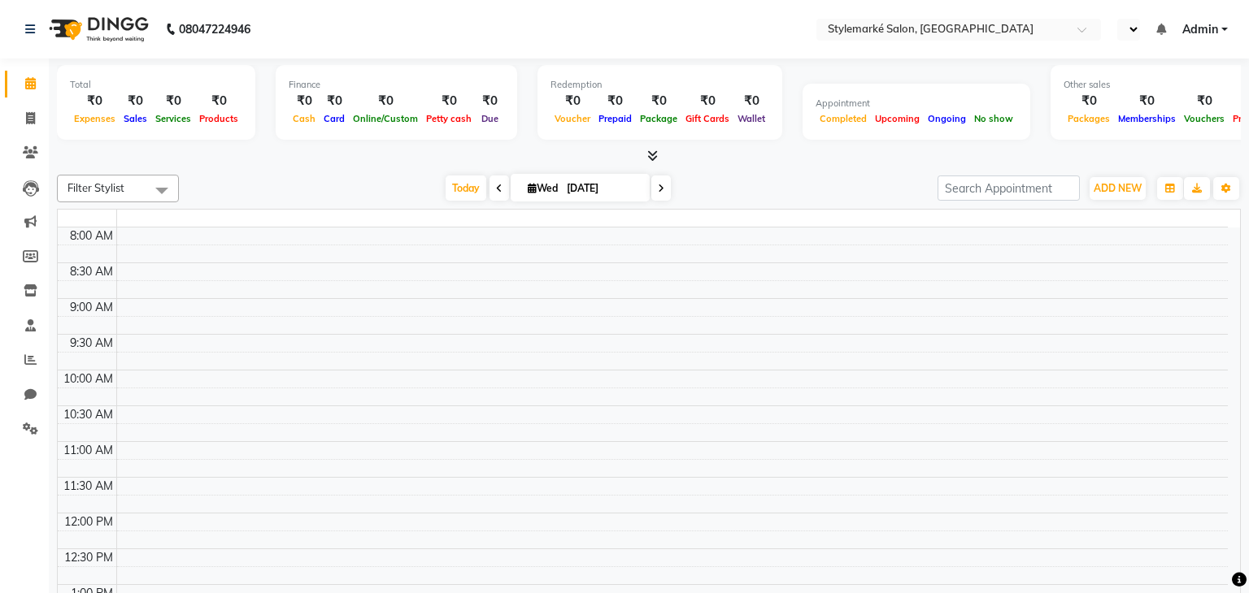
select select "en"
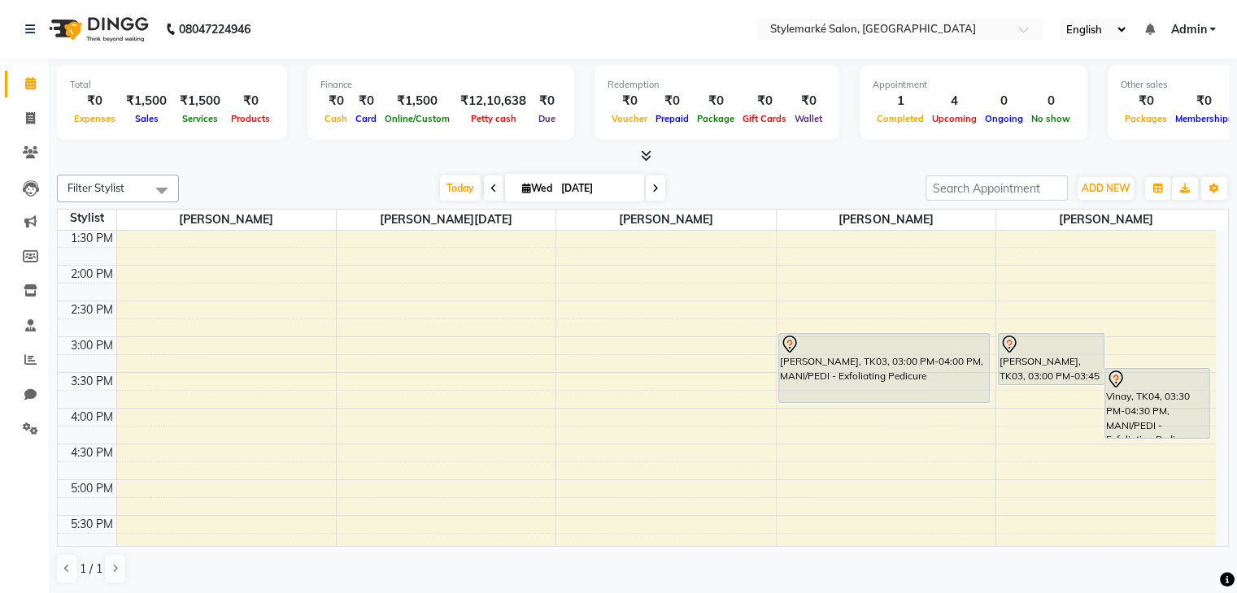
scroll to position [325, 0]
